Goal: Information Seeking & Learning: Learn about a topic

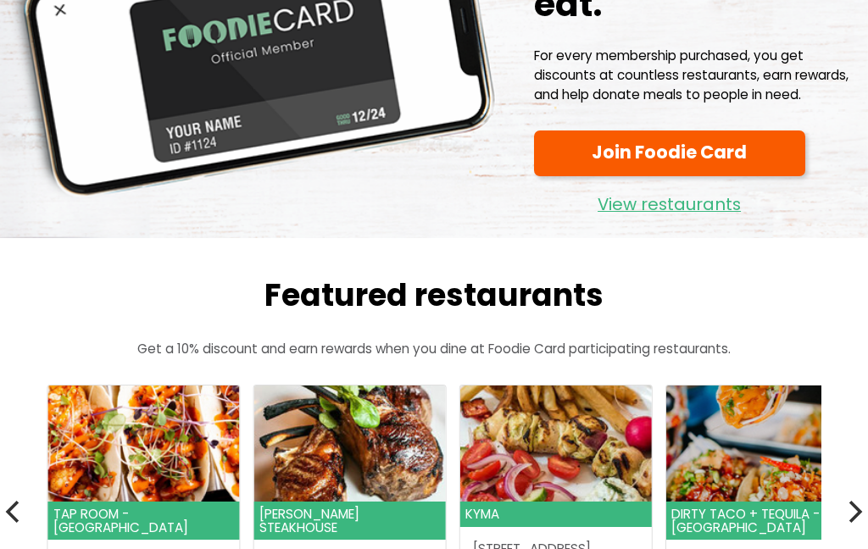
scroll to position [198, 0]
click at [714, 209] on link "View restaurants" at bounding box center [669, 200] width 271 height 36
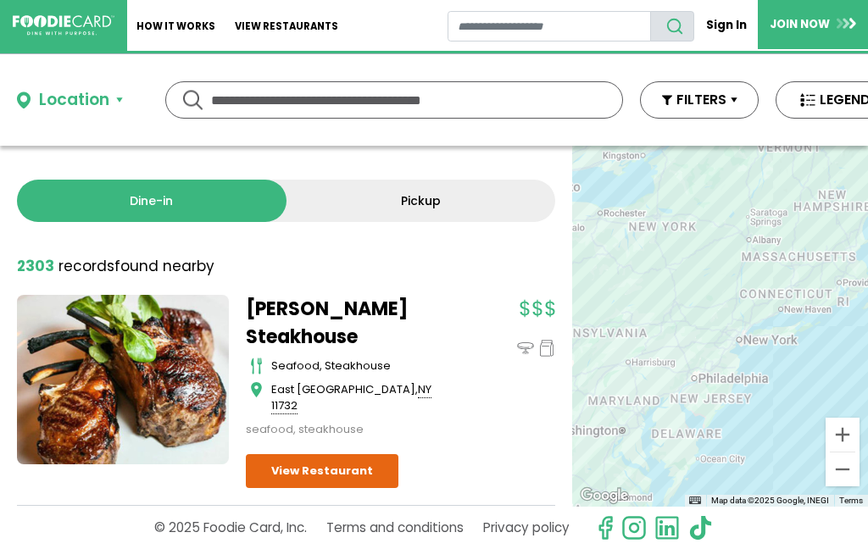
click at [543, 96] on input "text" at bounding box center [394, 100] width 366 height 36
click at [445, 117] on input "*****" at bounding box center [394, 100] width 366 height 36
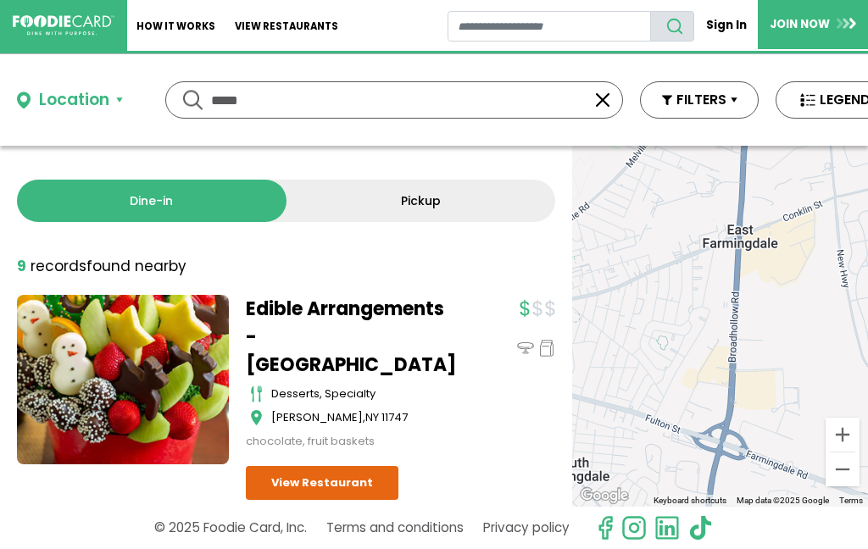
click at [327, 114] on input "*****" at bounding box center [394, 100] width 366 height 36
type input "*"
type input "**********"
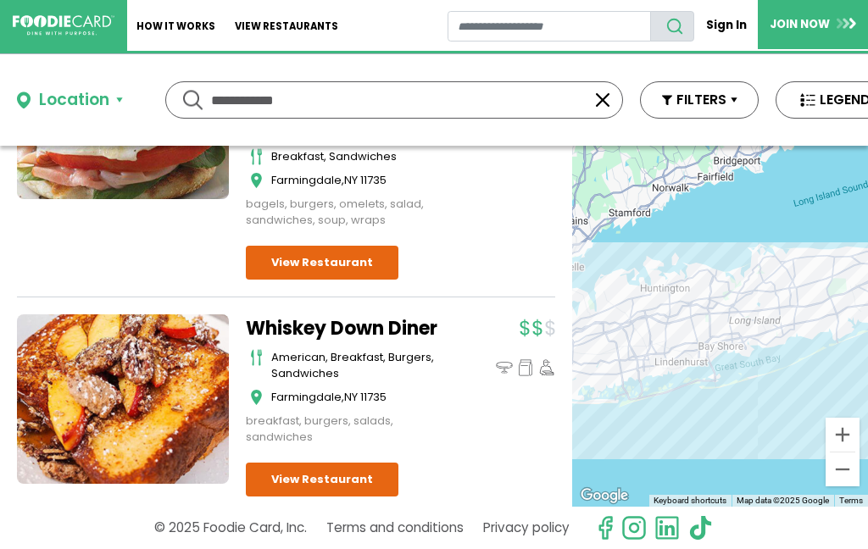
scroll to position [3638, 0]
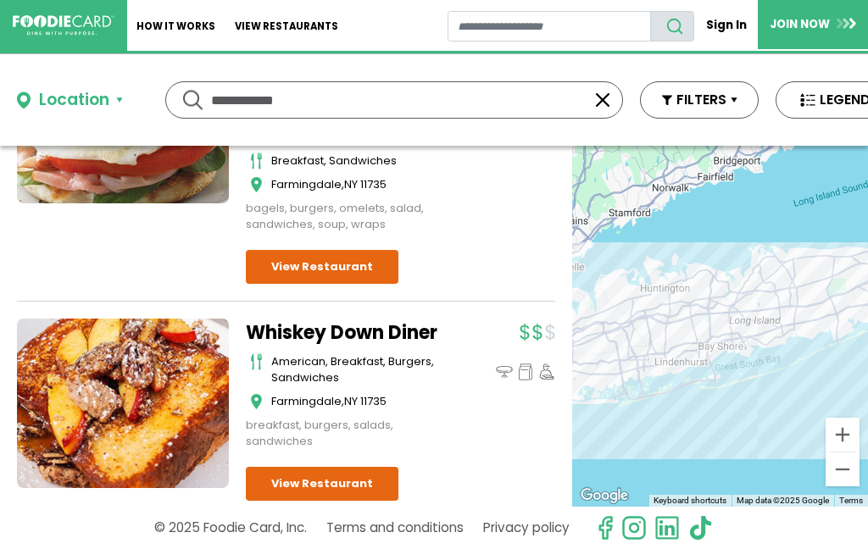
click at [353, 467] on link "View Restaurant" at bounding box center [322, 484] width 153 height 34
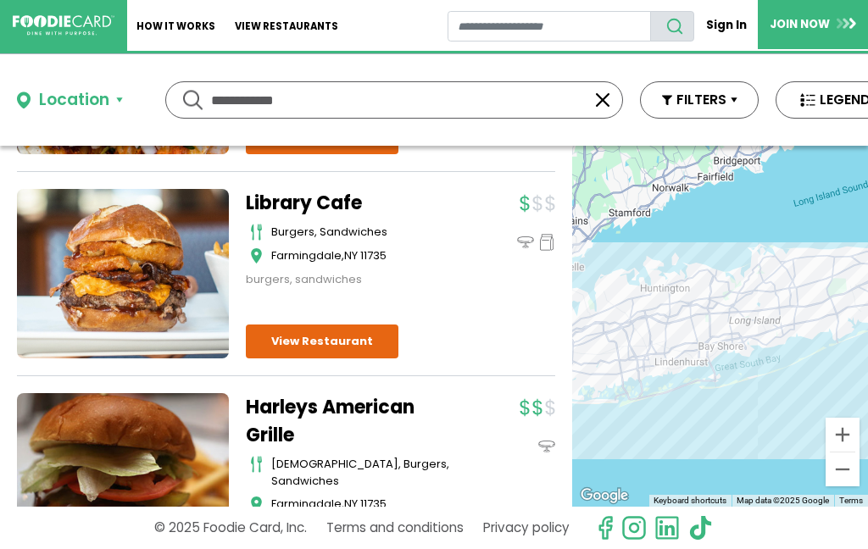
scroll to position [5528, 0]
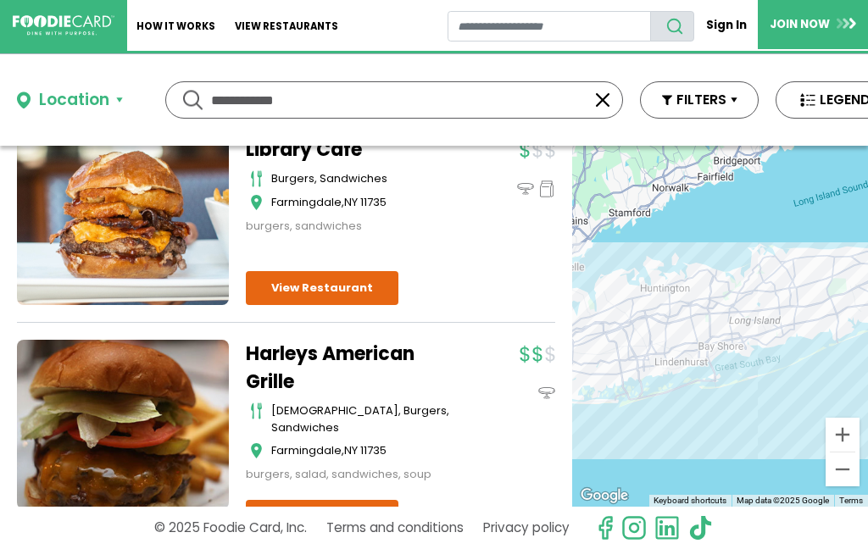
click at [355, 500] on link "View Restaurant" at bounding box center [322, 517] width 153 height 34
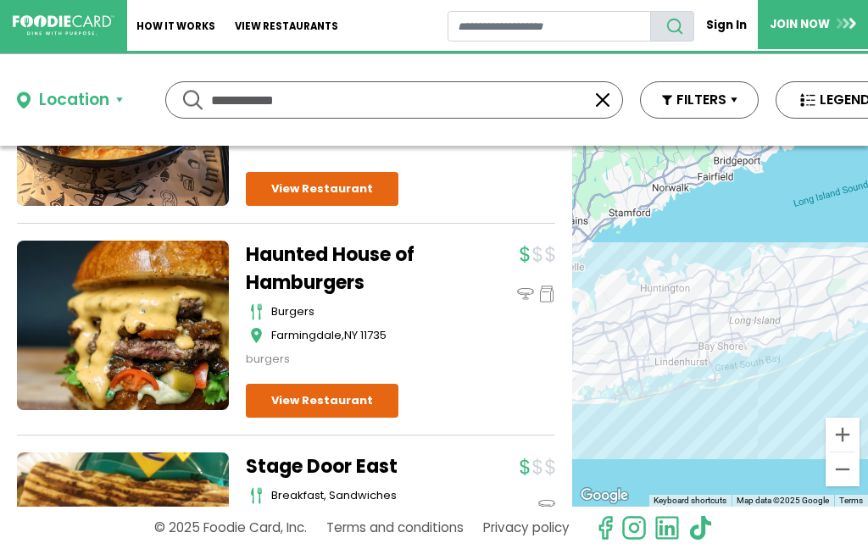
scroll to position [6064, 0]
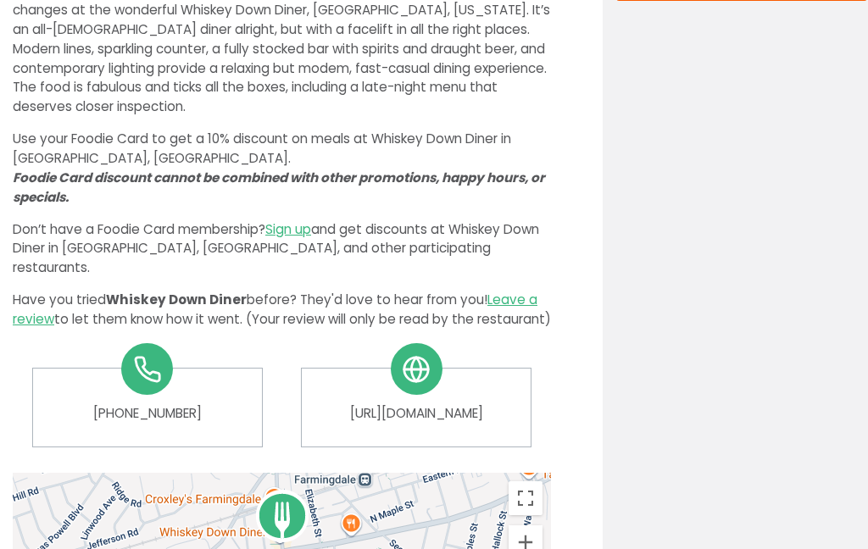
scroll to position [593, 0]
click at [440, 406] on link "https://www.whiskeydowndiner.com" at bounding box center [416, 413] width 203 height 19
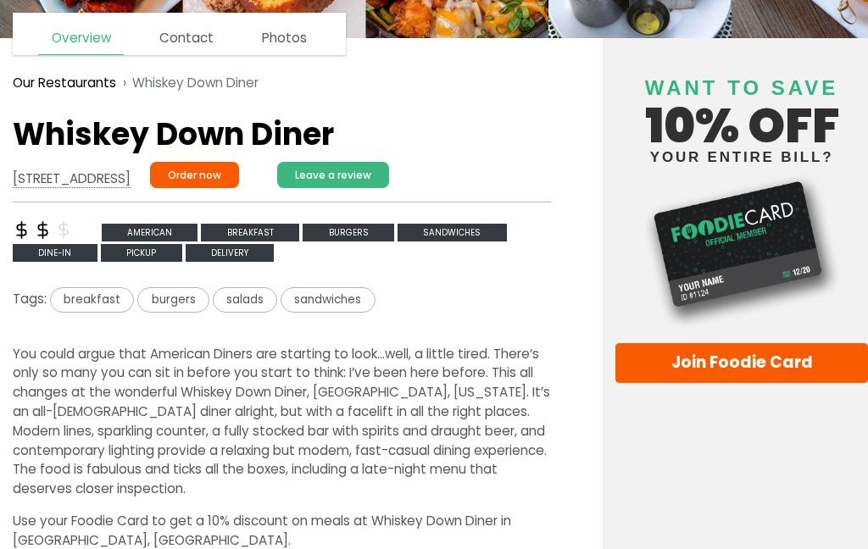
scroll to position [203, 0]
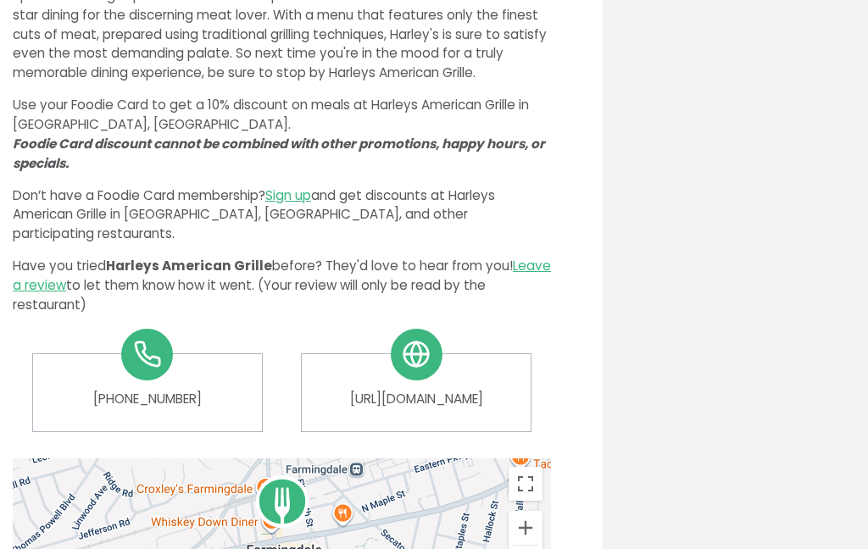
scroll to position [626, 0]
click at [453, 390] on link "https://harleysamericangrille.com" at bounding box center [416, 399] width 203 height 19
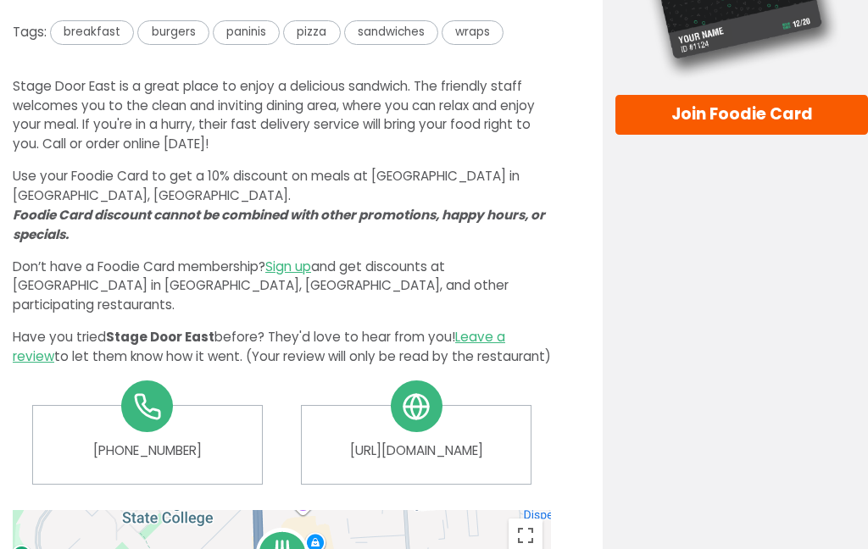
scroll to position [478, 0]
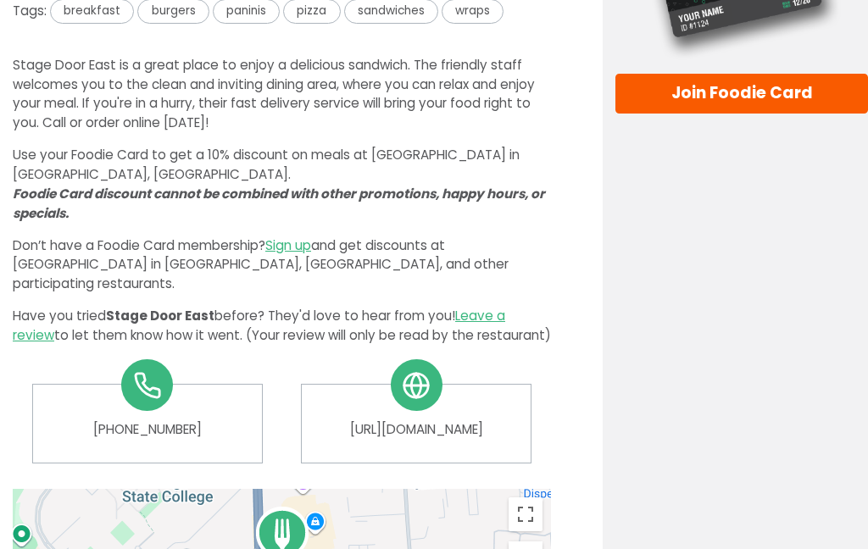
click at [462, 425] on link "[URL][DOMAIN_NAME]" at bounding box center [416, 430] width 203 height 19
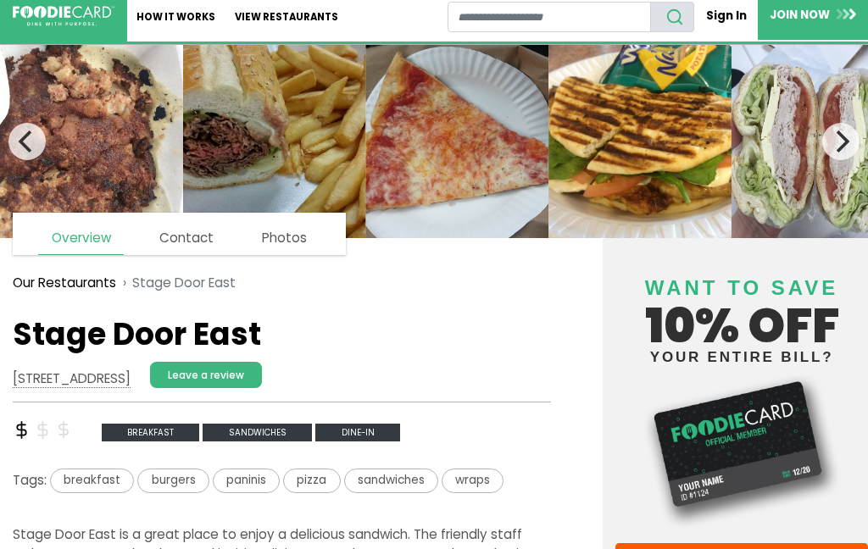
scroll to position [0, 0]
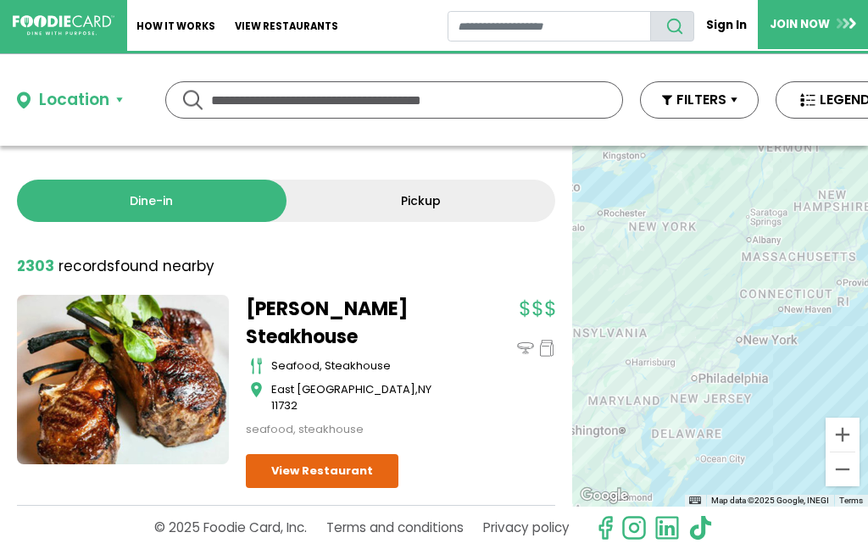
click at [392, 117] on input "text" at bounding box center [394, 100] width 366 height 36
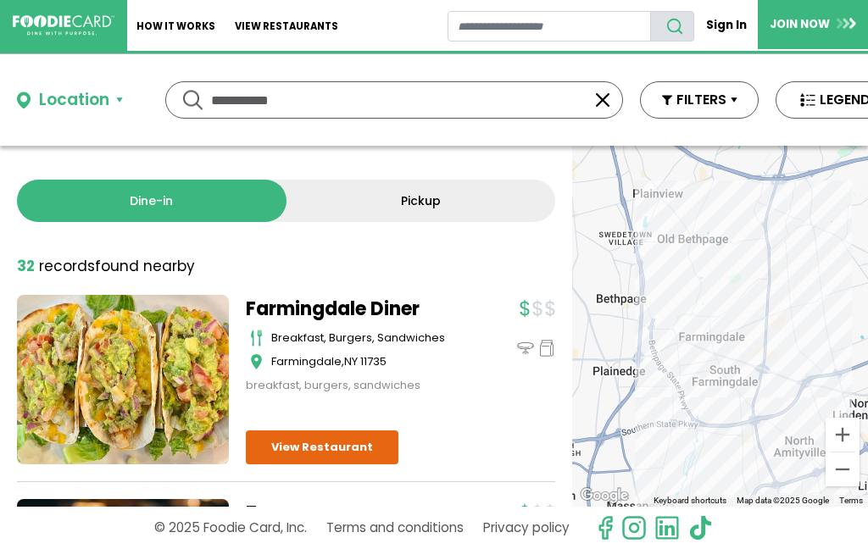
click at [362, 103] on input "**********" at bounding box center [394, 100] width 366 height 36
type input "*"
type input "*********"
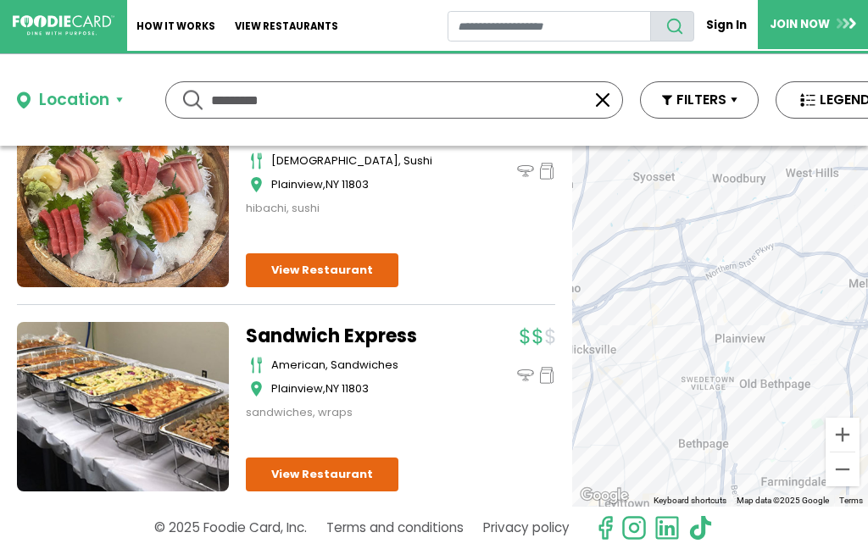
scroll to position [3684, 0]
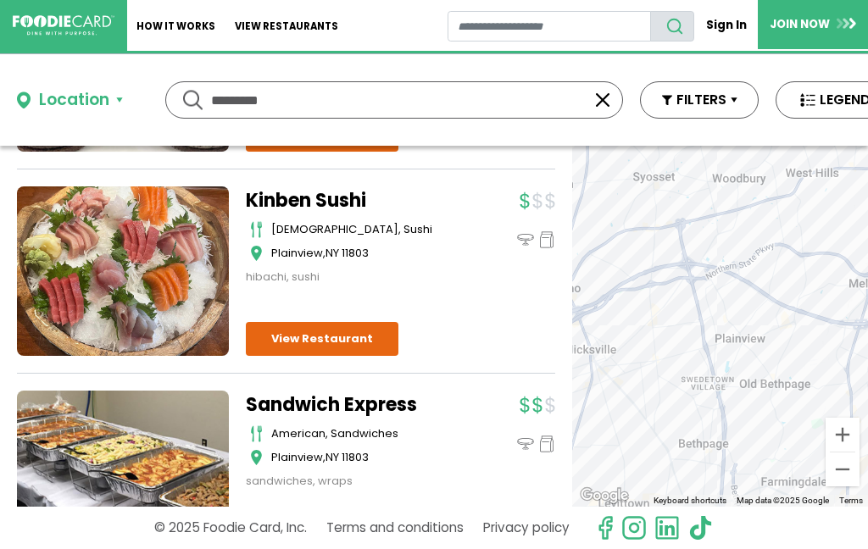
click at [364, 526] on link "View Restaurant" at bounding box center [322, 543] width 153 height 34
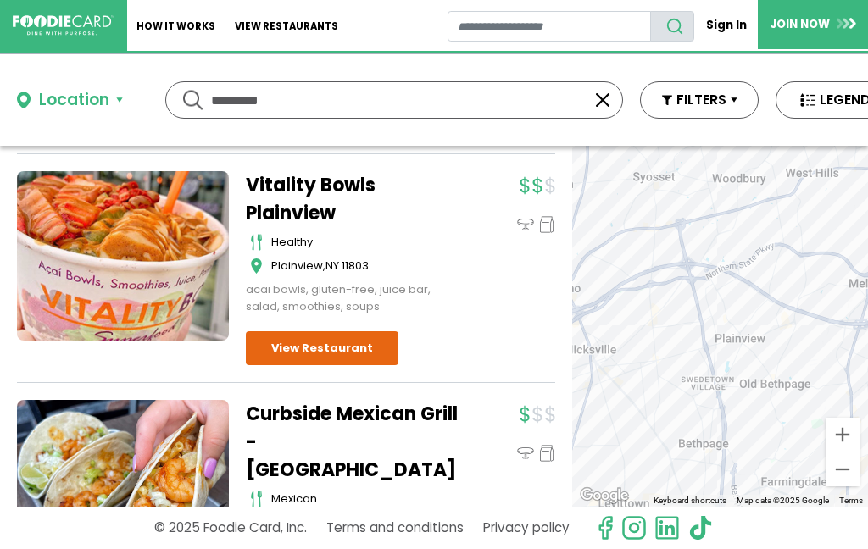
scroll to position [1455, 0]
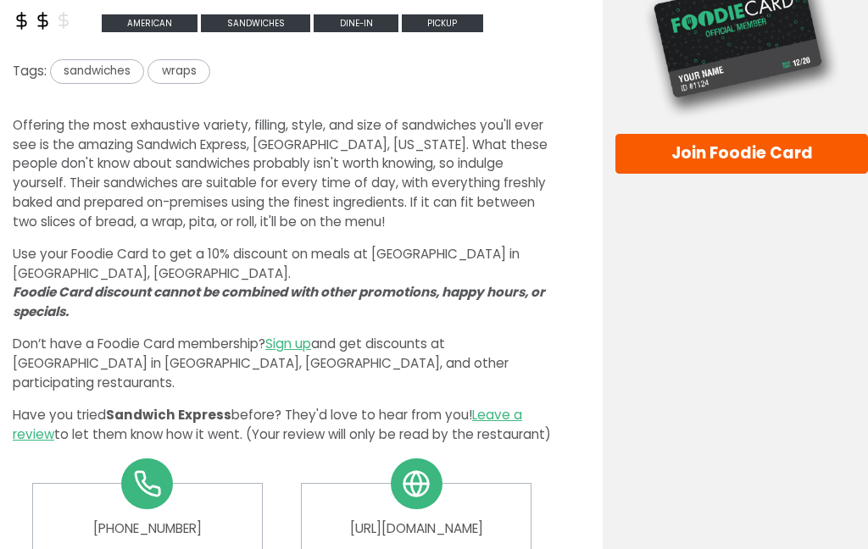
scroll to position [419, 0]
click at [473, 526] on link "[URL][DOMAIN_NAME]" at bounding box center [416, 529] width 203 height 19
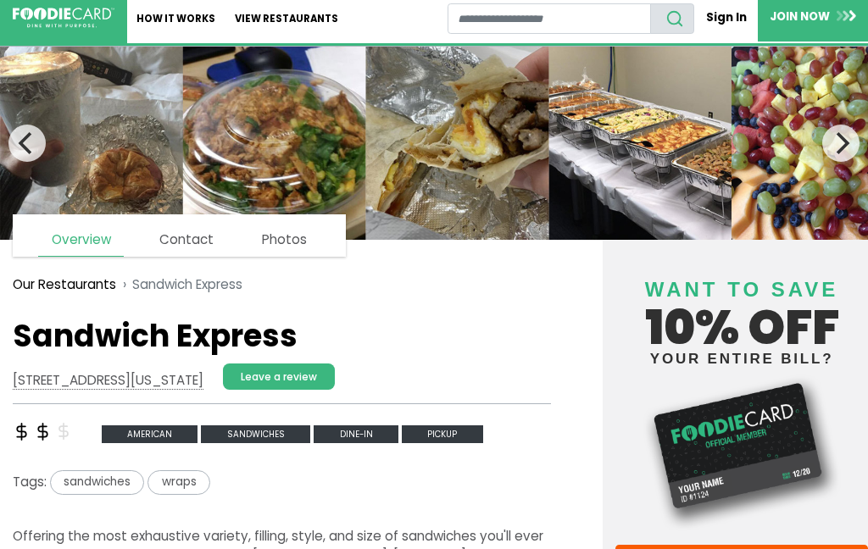
scroll to position [0, 0]
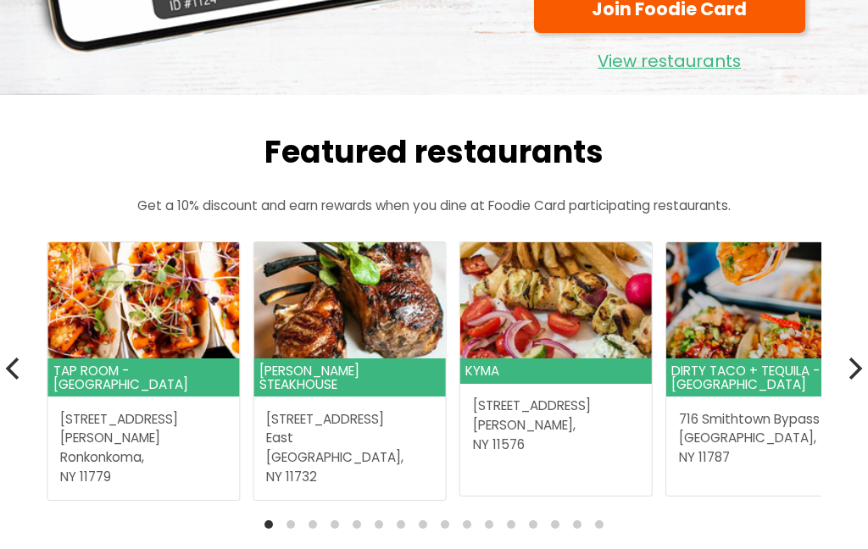
scroll to position [348, 0]
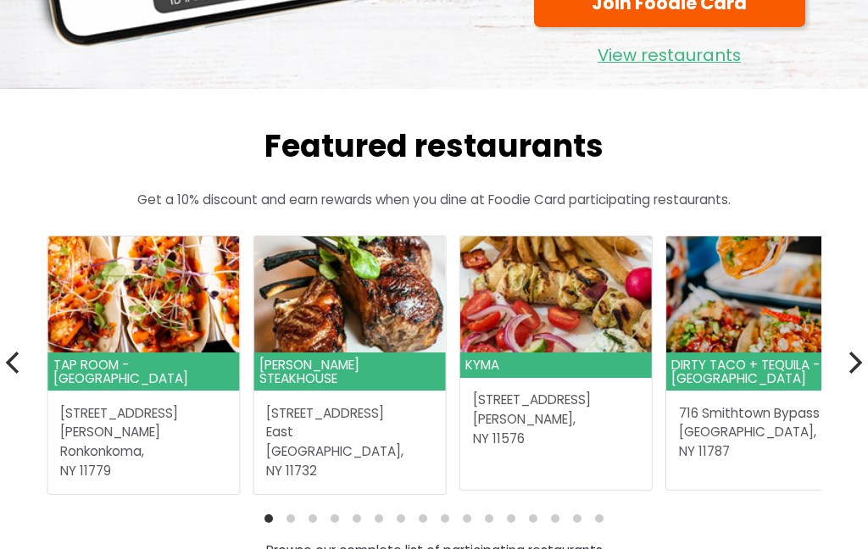
click at [10, 365] on icon "Previous" at bounding box center [14, 363] width 22 height 22
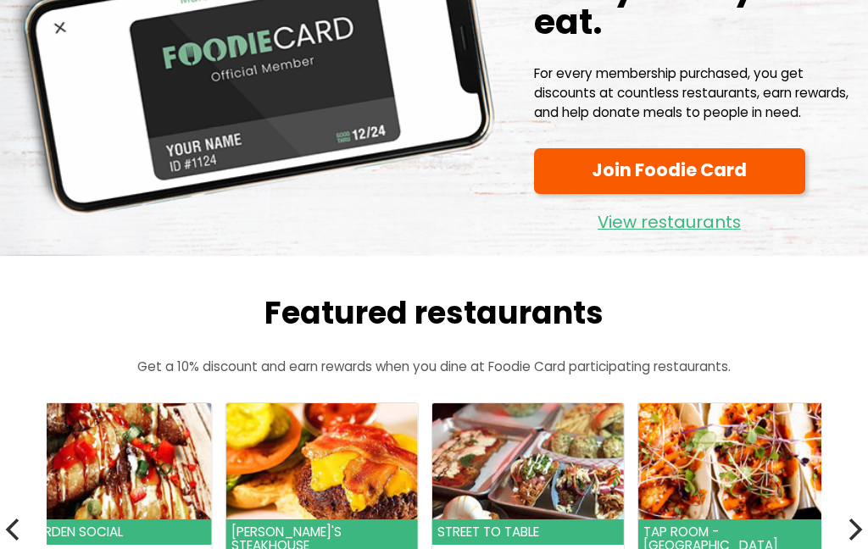
scroll to position [0, 0]
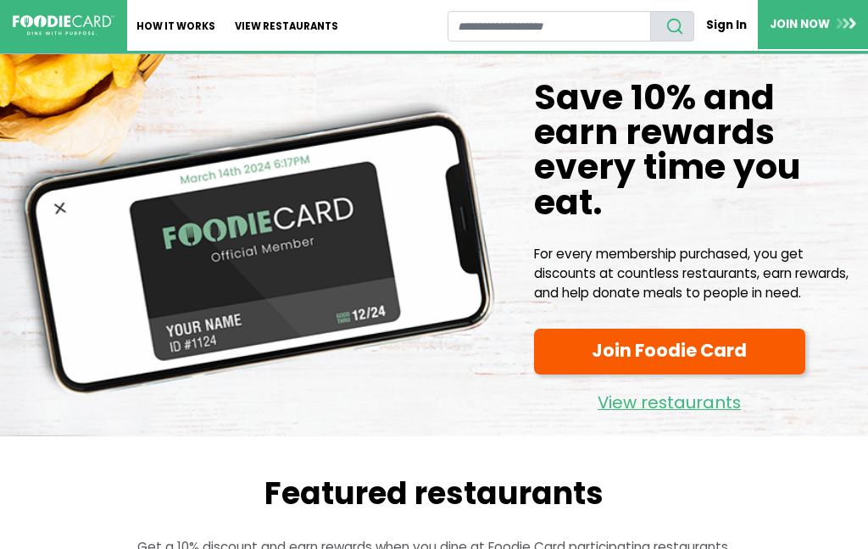
click at [705, 405] on link "View restaurants" at bounding box center [669, 399] width 271 height 36
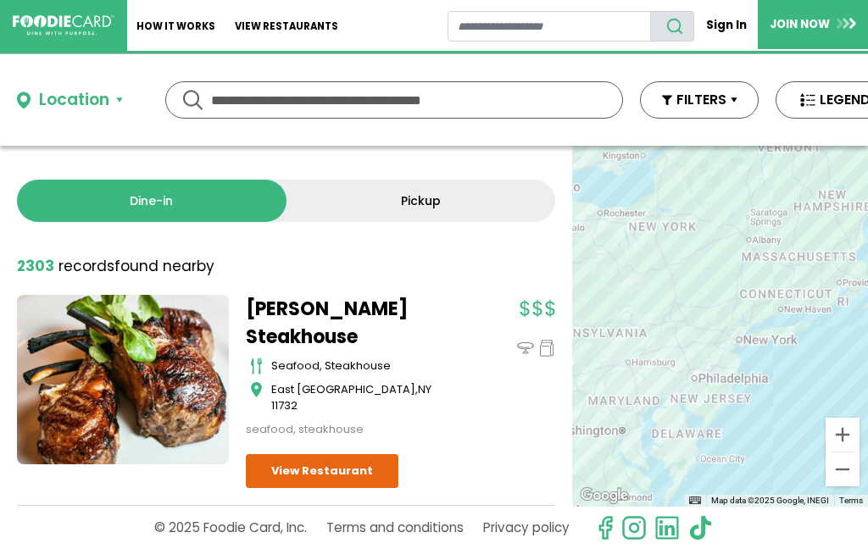
click at [545, 104] on input "text" at bounding box center [394, 100] width 366 height 36
type input "********"
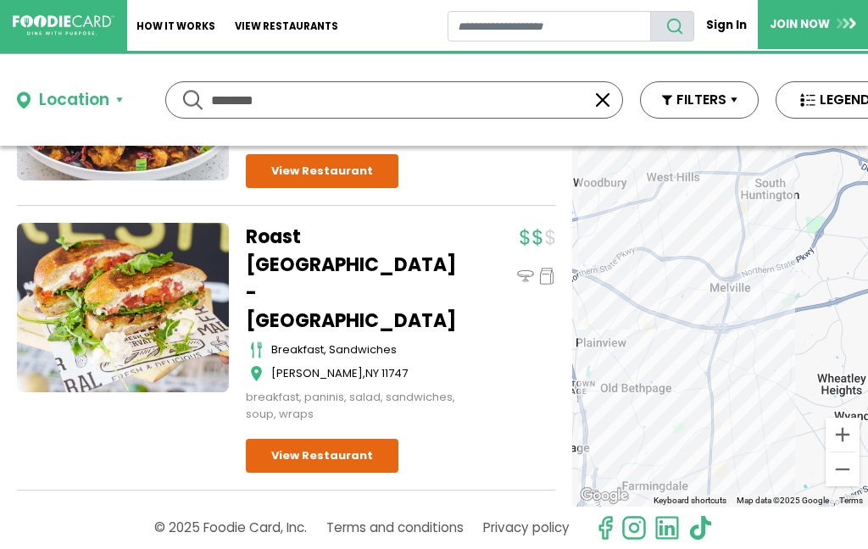
scroll to position [1459, 0]
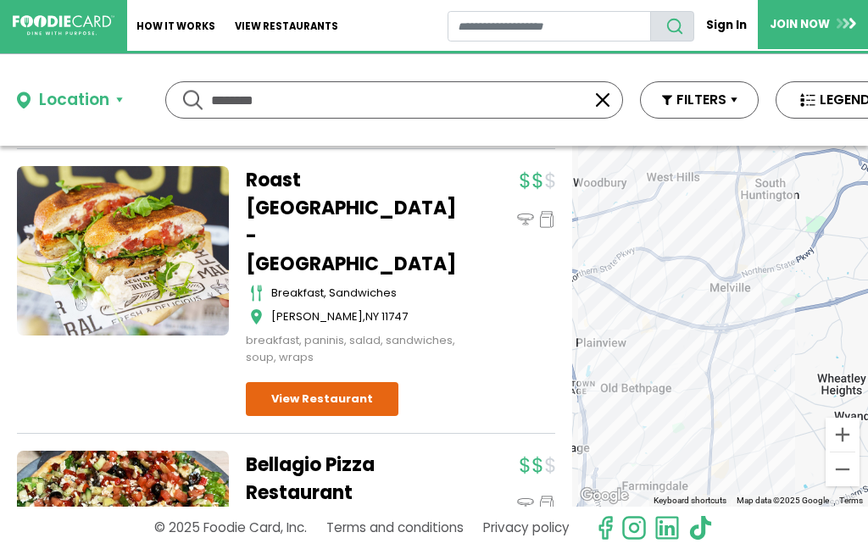
click at [359, 382] on link "View Restaurant" at bounding box center [322, 399] width 153 height 34
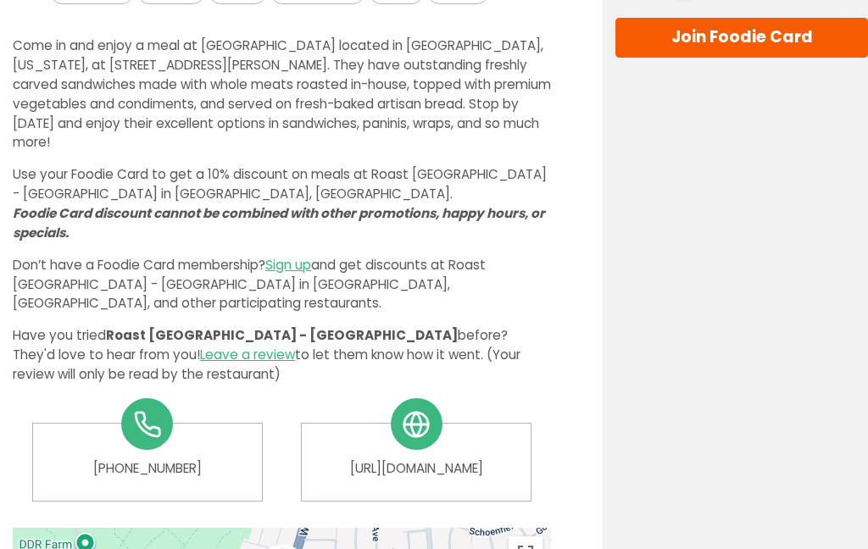
scroll to position [535, 0]
click at [478, 459] on link "[URL][DOMAIN_NAME]" at bounding box center [416, 468] width 203 height 19
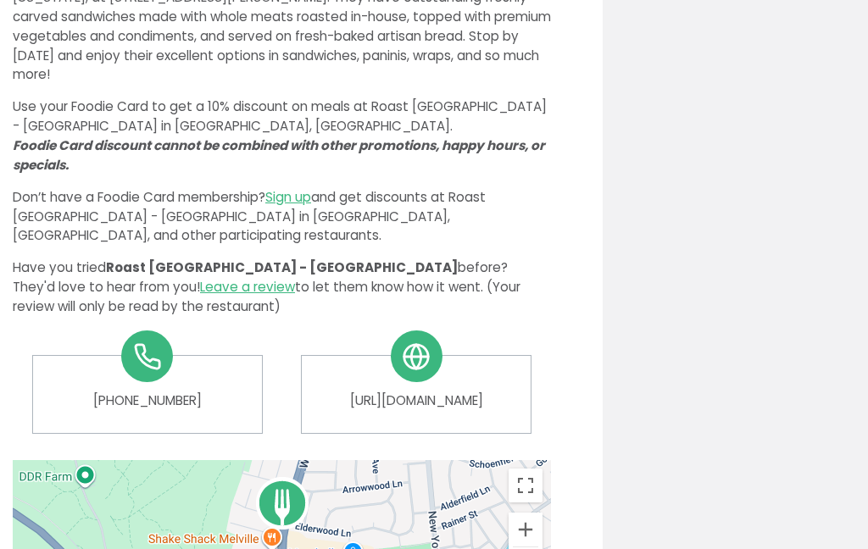
scroll to position [602, 0]
